Goal: Task Accomplishment & Management: Use online tool/utility

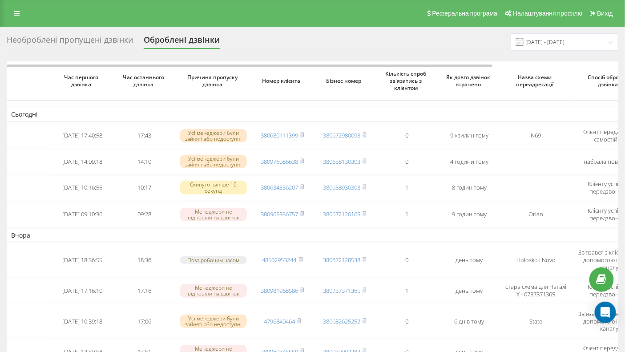
click at [81, 41] on div "Необроблені пропущені дзвінки" at bounding box center [70, 42] width 126 height 14
click at [83, 40] on div "Необроблені пропущені дзвінки" at bounding box center [70, 42] width 126 height 14
click at [88, 41] on div "Необроблені пропущені дзвінки" at bounding box center [70, 42] width 126 height 14
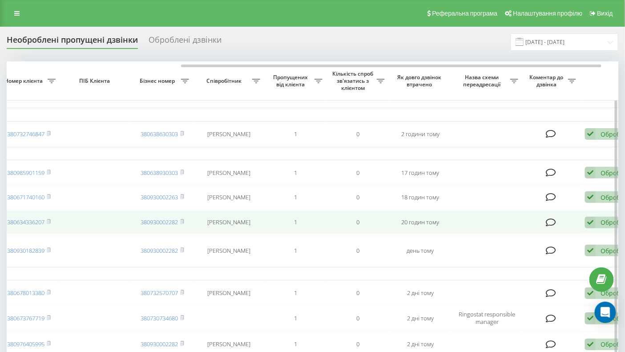
scroll to position [0, 278]
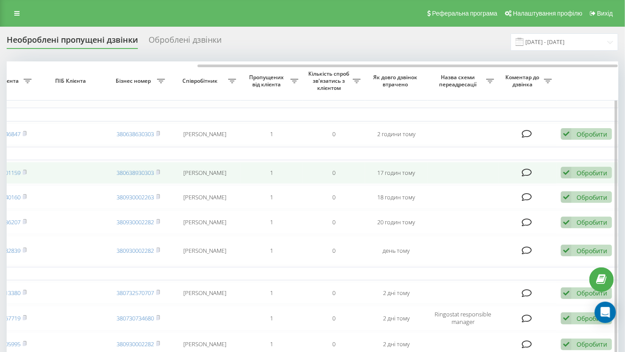
click at [565, 177] on icon at bounding box center [566, 173] width 11 height 12
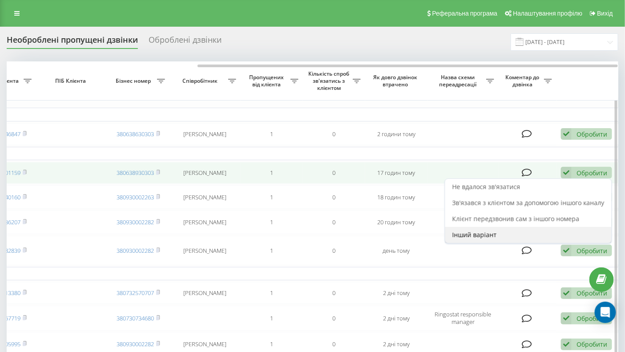
click at [471, 238] on span "Інший варіант" at bounding box center [475, 235] width 45 height 8
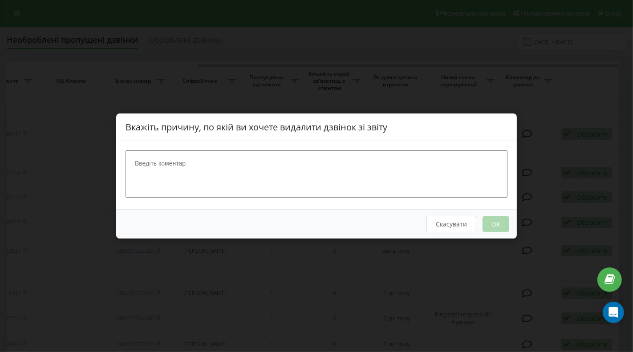
click at [446, 224] on button "Скасувати" at bounding box center [451, 224] width 50 height 16
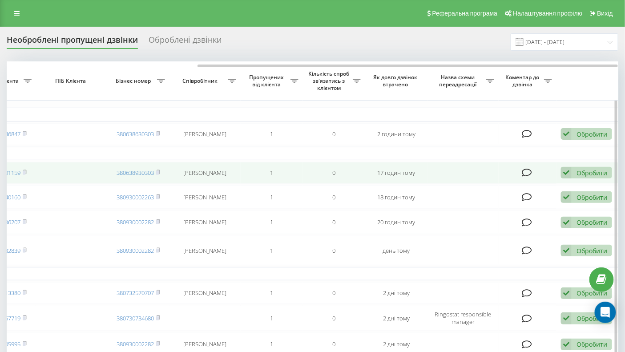
click at [569, 179] on icon at bounding box center [566, 173] width 11 height 12
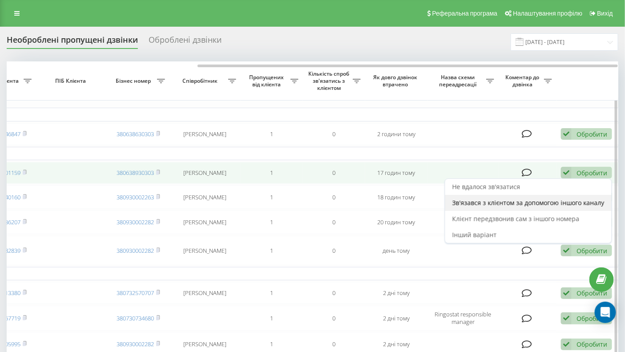
click at [501, 207] on span "Зв'язався з клієнтом за допомогою іншого каналу" at bounding box center [529, 203] width 152 height 8
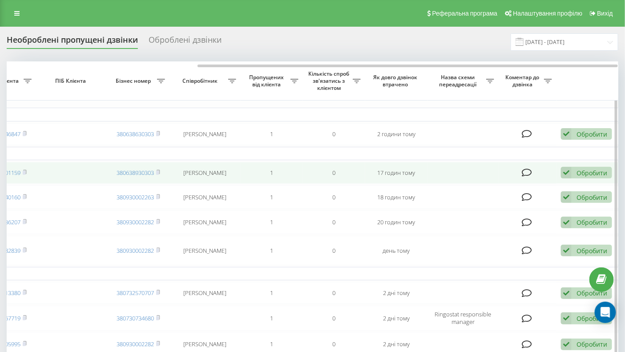
click at [568, 176] on icon at bounding box center [566, 173] width 11 height 12
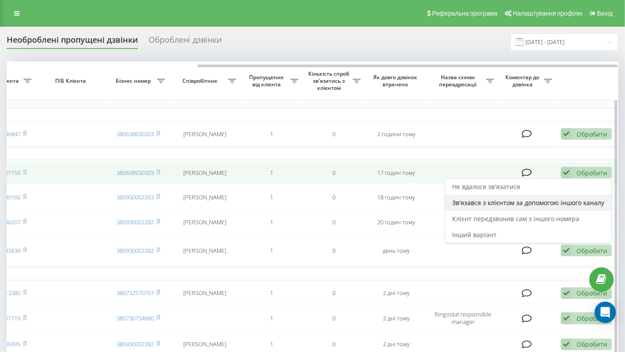
click at [479, 206] on span "Зв'язався з клієнтом за допомогою іншого каналу" at bounding box center [529, 203] width 152 height 8
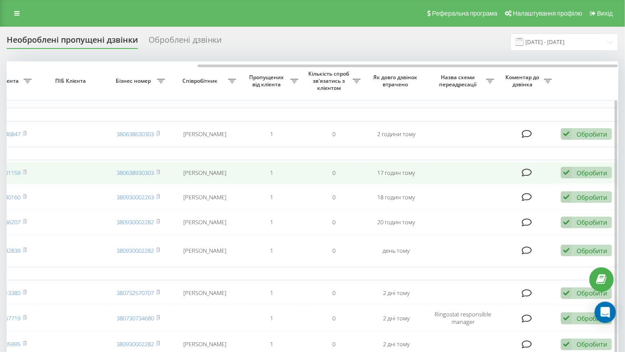
click at [565, 175] on icon at bounding box center [566, 173] width 11 height 12
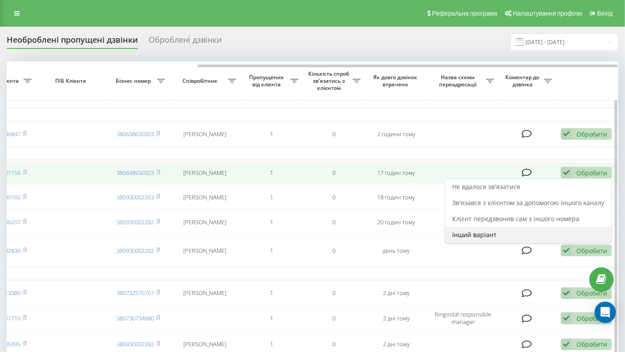
click at [474, 237] on span "Інший варіант" at bounding box center [475, 235] width 45 height 8
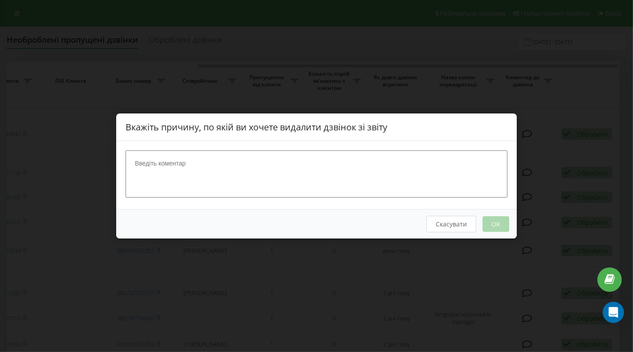
click at [321, 156] on textarea at bounding box center [317, 173] width 382 height 47
type textarea "Перетелефонуала, клієнт, Що у нас уже купив, по переуступці."
click at [492, 225] on button "OK" at bounding box center [496, 224] width 27 height 16
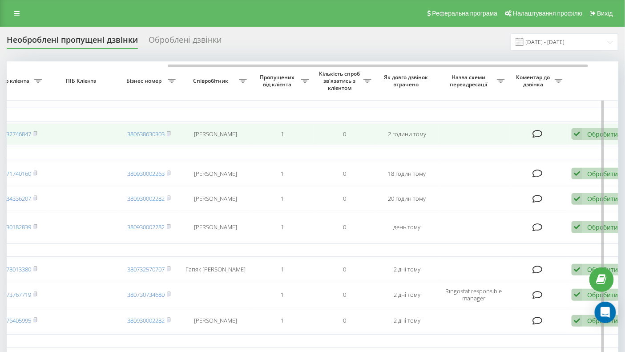
scroll to position [0, 278]
